Goal: Book appointment/travel/reservation

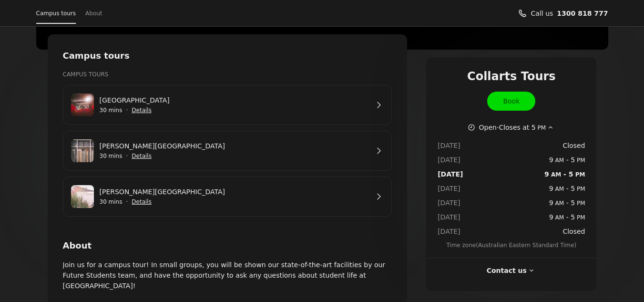
scroll to position [166, 0]
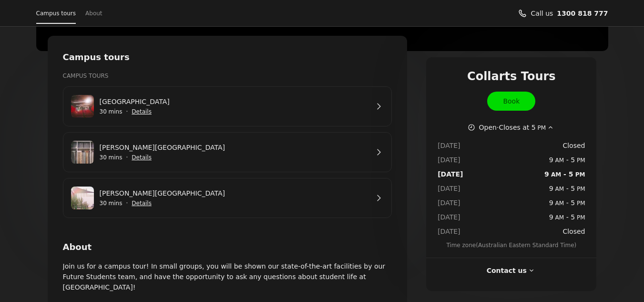
click at [369, 107] on link "[GEOGRAPHIC_DATA]" at bounding box center [234, 101] width 269 height 10
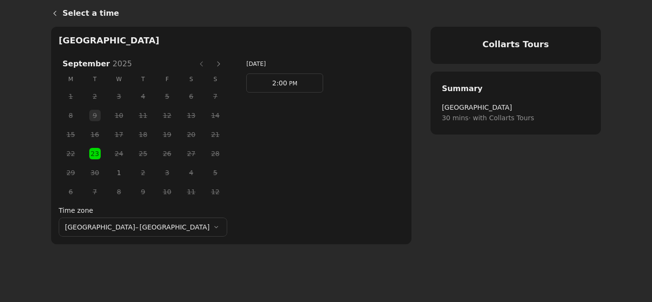
click at [112, 171] on span "1" at bounding box center [119, 173] width 14 height 14
click at [211, 65] on button "Next month" at bounding box center [218, 63] width 15 height 15
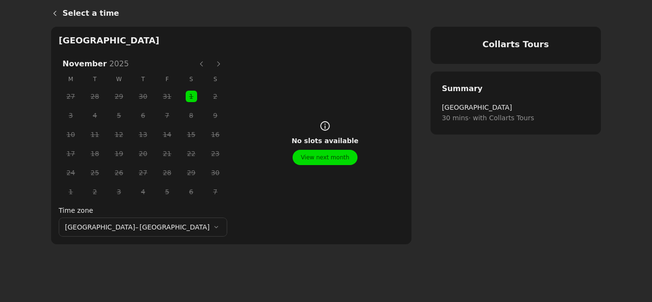
click at [211, 62] on button "Next month" at bounding box center [218, 63] width 15 height 15
click at [194, 61] on button "Previous month" at bounding box center [201, 63] width 15 height 15
click at [211, 67] on button "Next month" at bounding box center [218, 63] width 15 height 15
click at [194, 65] on button "Previous month" at bounding box center [201, 63] width 15 height 15
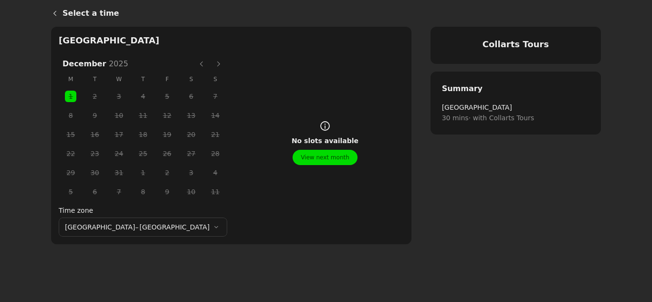
click at [194, 65] on button "Previous month" at bounding box center [201, 63] width 15 height 15
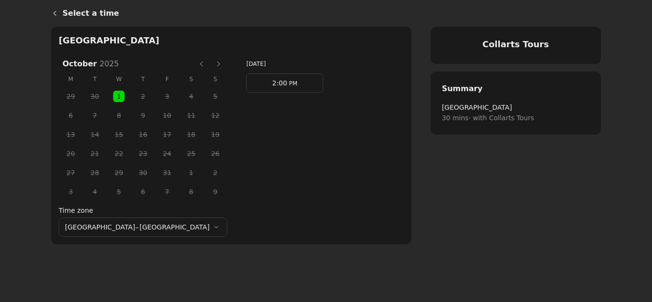
click at [194, 65] on button "Previous month" at bounding box center [201, 63] width 15 height 15
click at [112, 175] on span "1" at bounding box center [119, 173] width 14 height 14
click at [88, 156] on span "23" at bounding box center [95, 153] width 14 height 14
click at [112, 170] on span "1" at bounding box center [119, 173] width 14 height 14
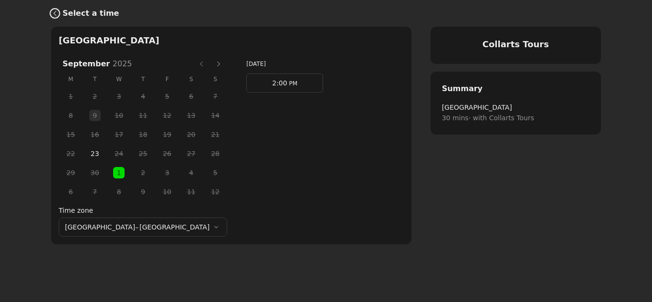
click at [53, 14] on icon "Back" at bounding box center [55, 14] width 8 height 8
